Goal: Check status: Check status

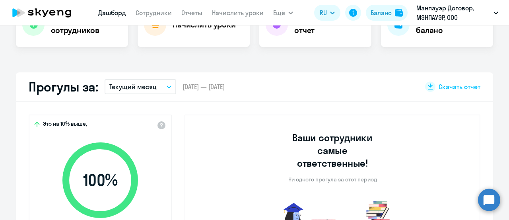
scroll to position [278, 0]
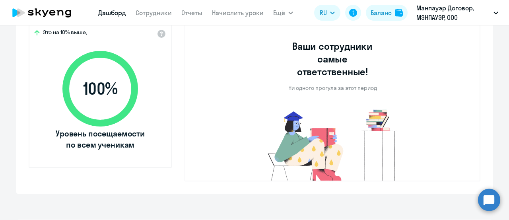
select select "30"
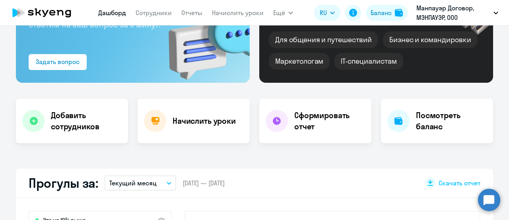
scroll to position [40, 0]
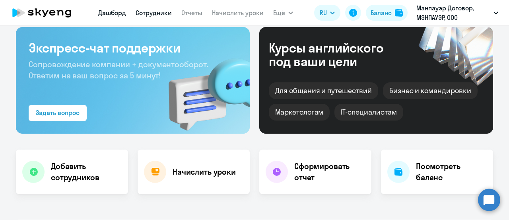
click at [166, 13] on link "Сотрудники" at bounding box center [154, 13] width 36 height 8
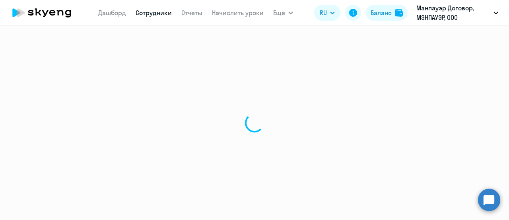
select select "30"
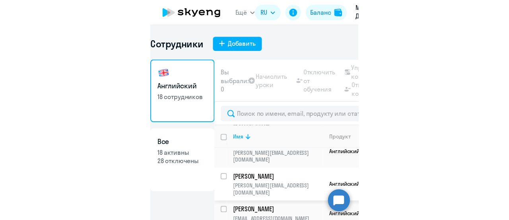
scroll to position [239, 0]
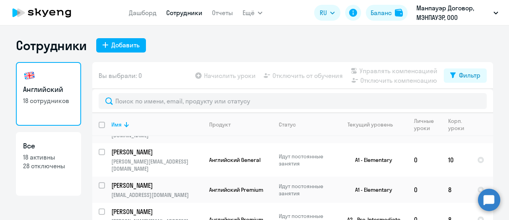
click at [52, 159] on p "18 активны" at bounding box center [48, 157] width 51 height 9
select select "30"
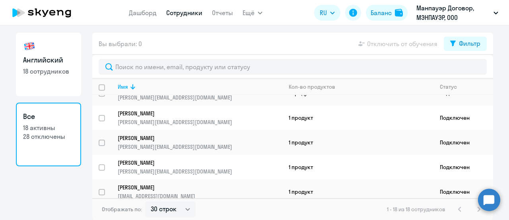
scroll to position [199, 0]
